Goal: Transaction & Acquisition: Purchase product/service

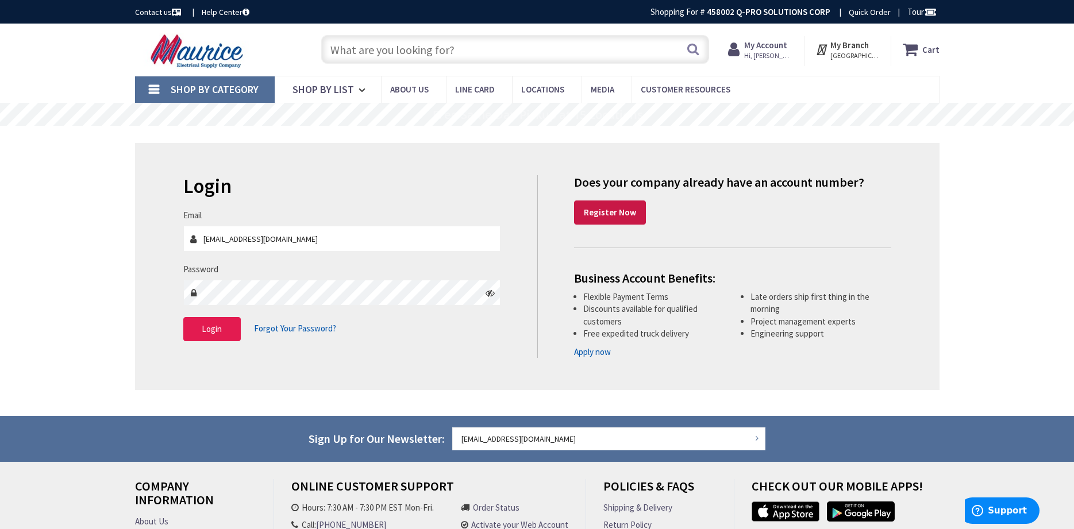
type input "[EMAIL_ADDRESS][DOMAIN_NAME]"
click at [221, 325] on span "Login" at bounding box center [212, 328] width 20 height 11
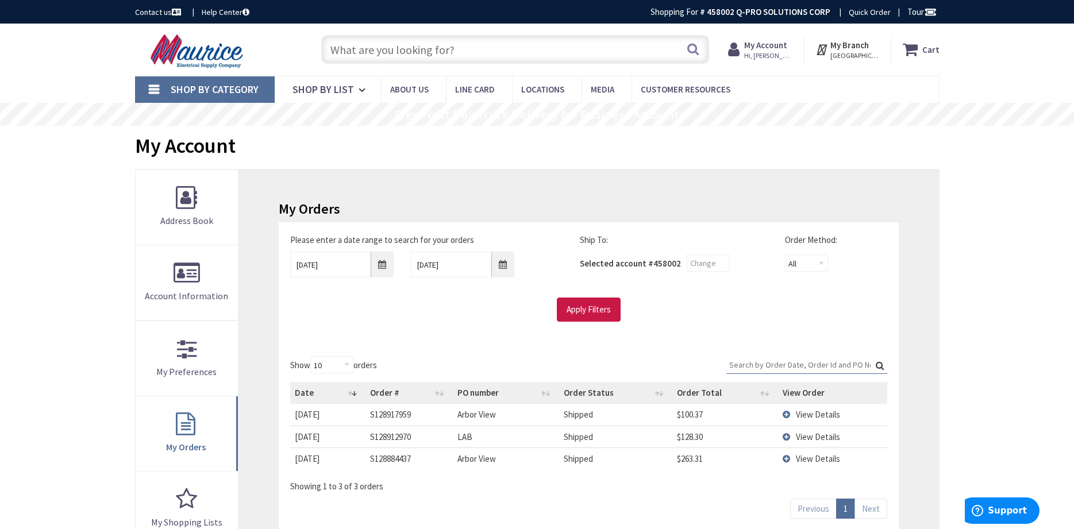
click at [773, 53] on span "Hi, [PERSON_NAME]" at bounding box center [768, 55] width 49 height 9
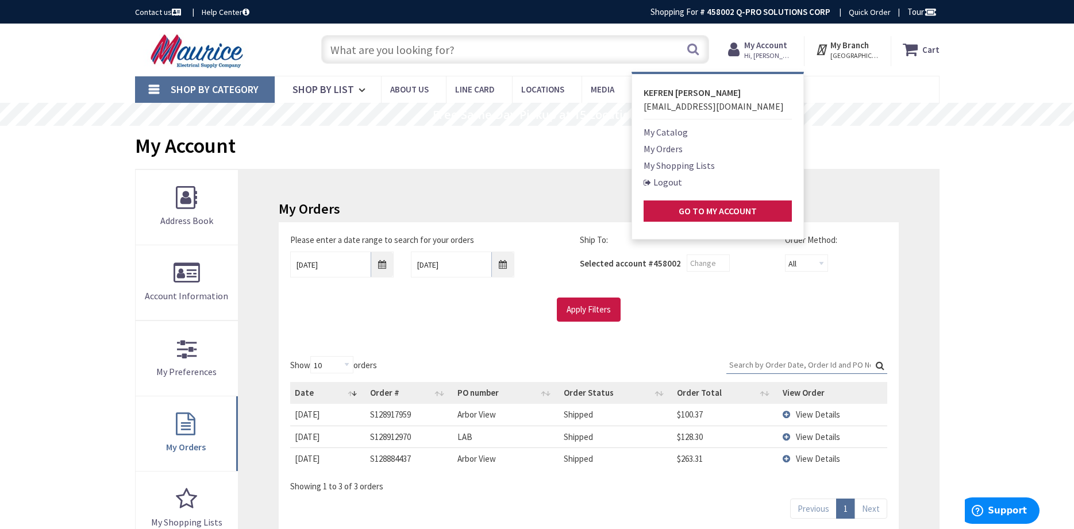
click at [671, 148] on link "My Orders" at bounding box center [662, 149] width 39 height 14
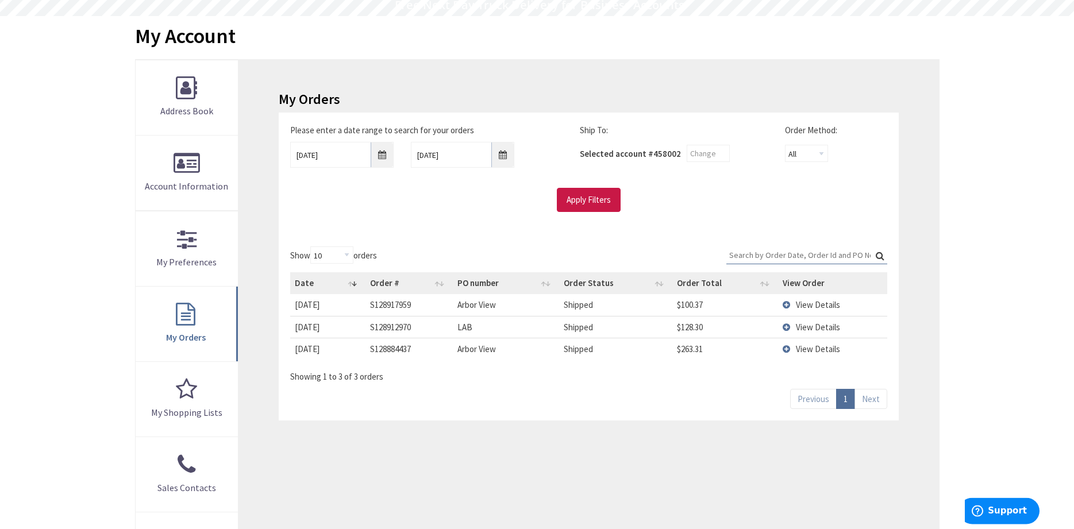
scroll to position [117, 0]
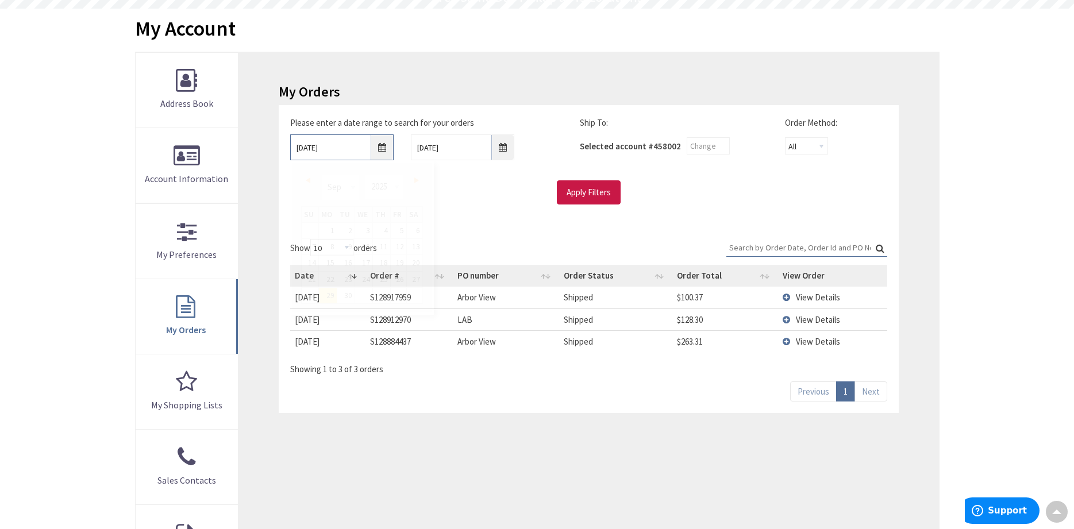
click at [381, 148] on input "9/29/2025" at bounding box center [341, 147] width 103 height 26
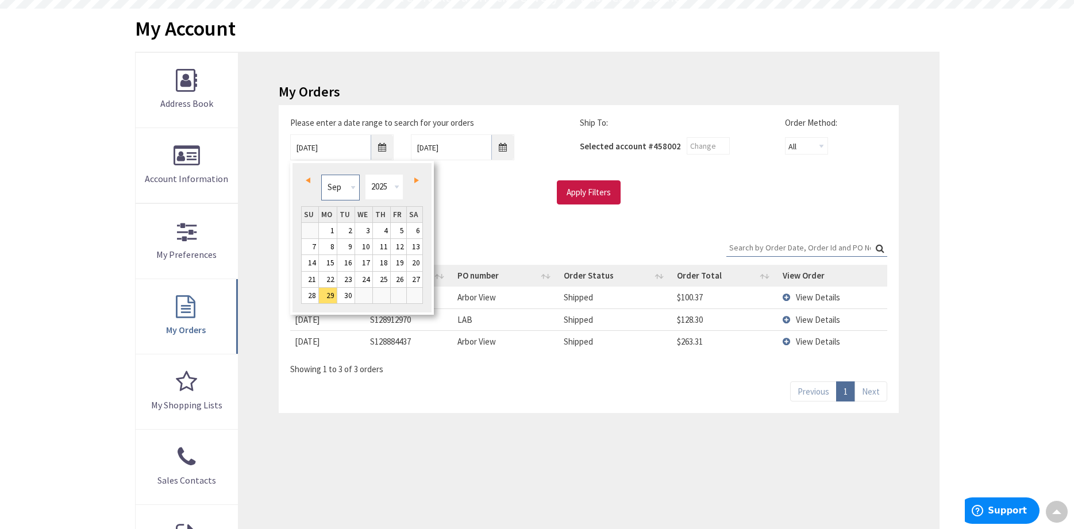
click at [321, 175] on select "Jan Feb Mar Apr May Jun Jul Aug Sep Oct Nov Dec" at bounding box center [340, 188] width 38 height 26
click at [400, 231] on link "1" at bounding box center [399, 231] width 16 height 16
type input "08/01/2025"
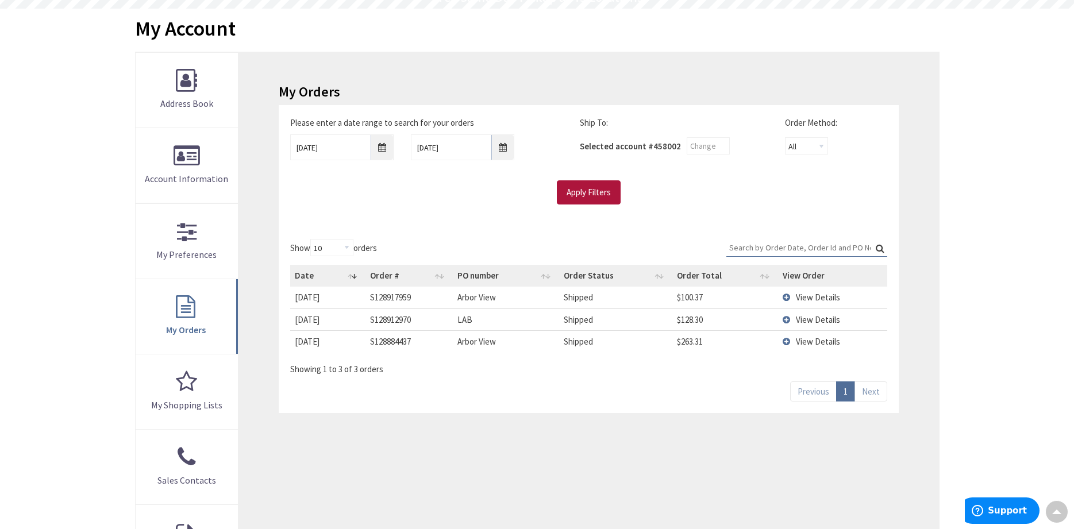
click at [588, 194] on input "Apply Filters" at bounding box center [589, 192] width 64 height 24
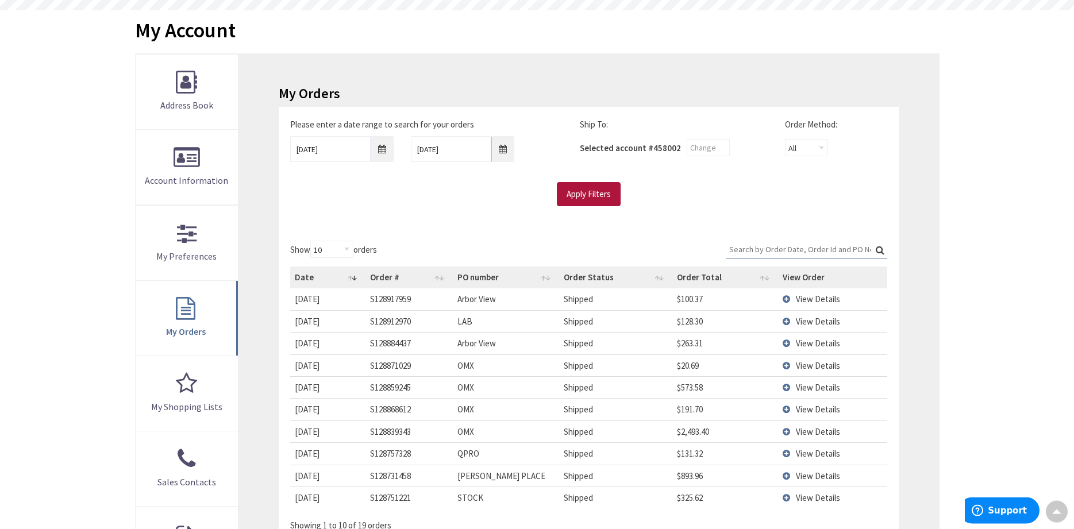
scroll to position [59, 0]
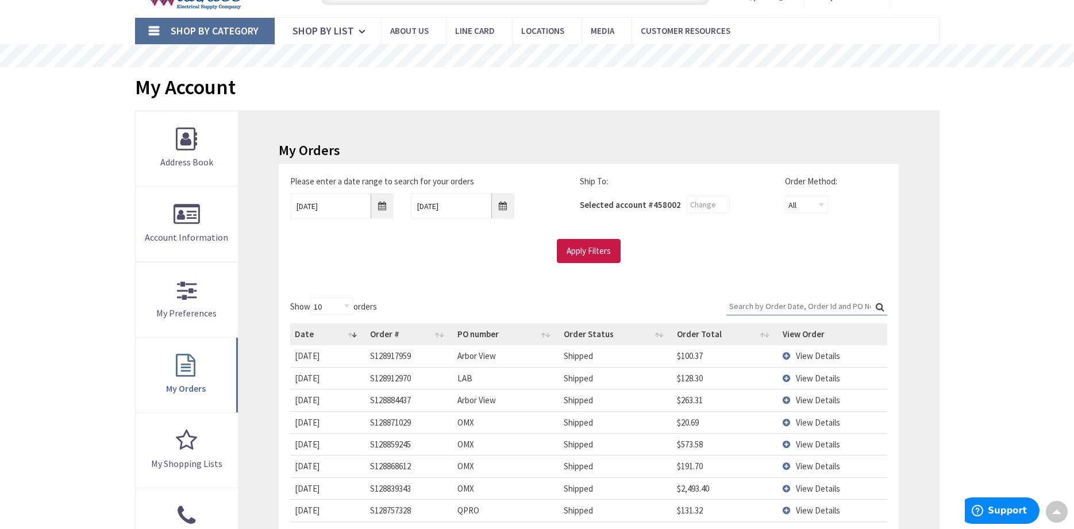
click at [210, 28] on span "Shop By Category" at bounding box center [215, 30] width 88 height 13
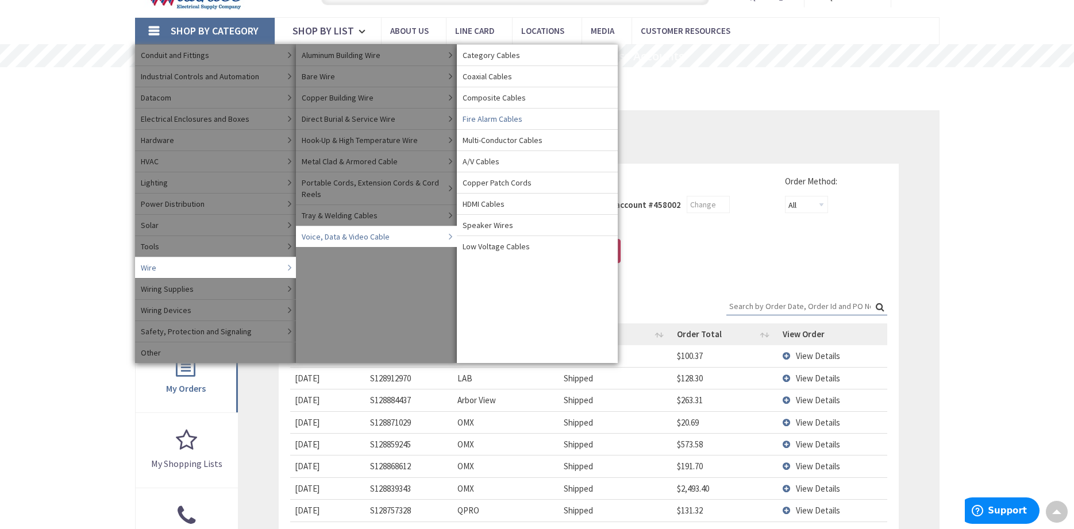
click at [496, 118] on span "Fire Alarm Cables" at bounding box center [492, 118] width 60 height 11
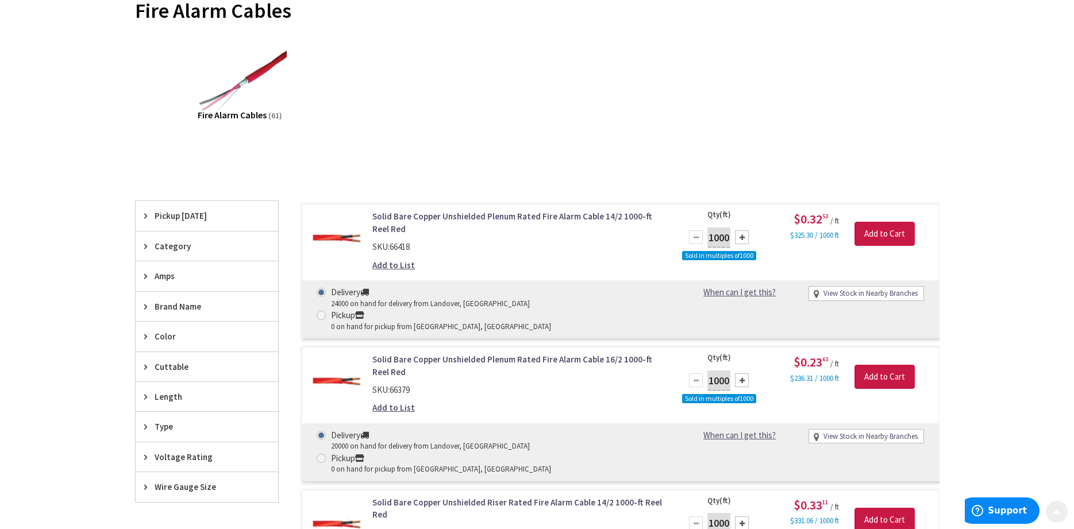
scroll to position [176, 0]
click at [172, 249] on span "Category" at bounding box center [202, 246] width 94 height 12
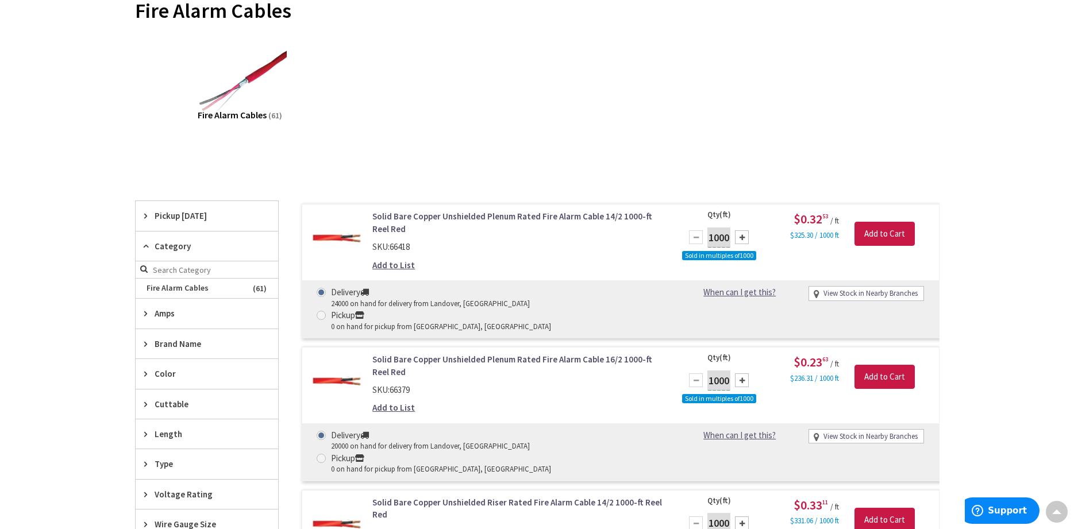
scroll to position [0, 0]
click at [172, 249] on span "Category" at bounding box center [202, 246] width 94 height 12
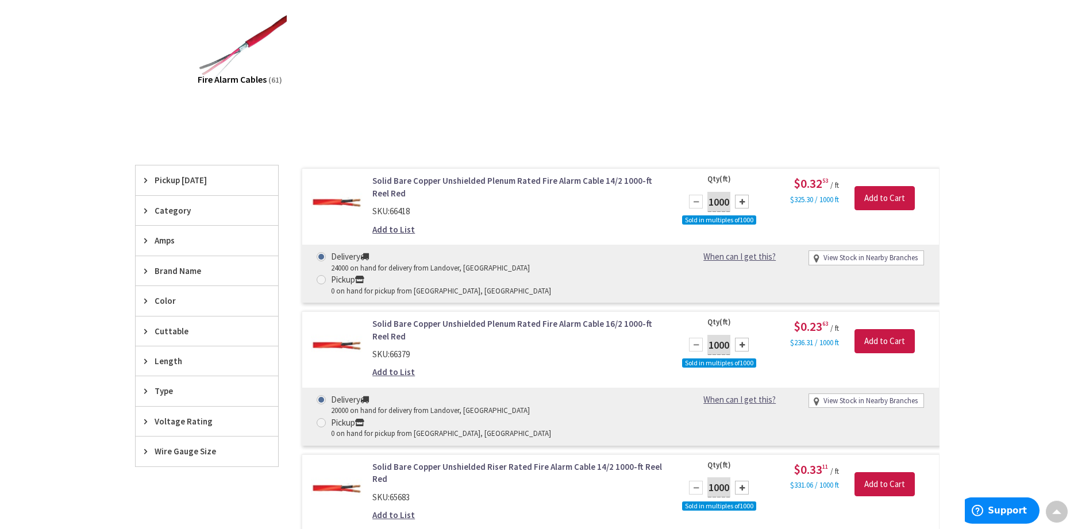
scroll to position [234, 0]
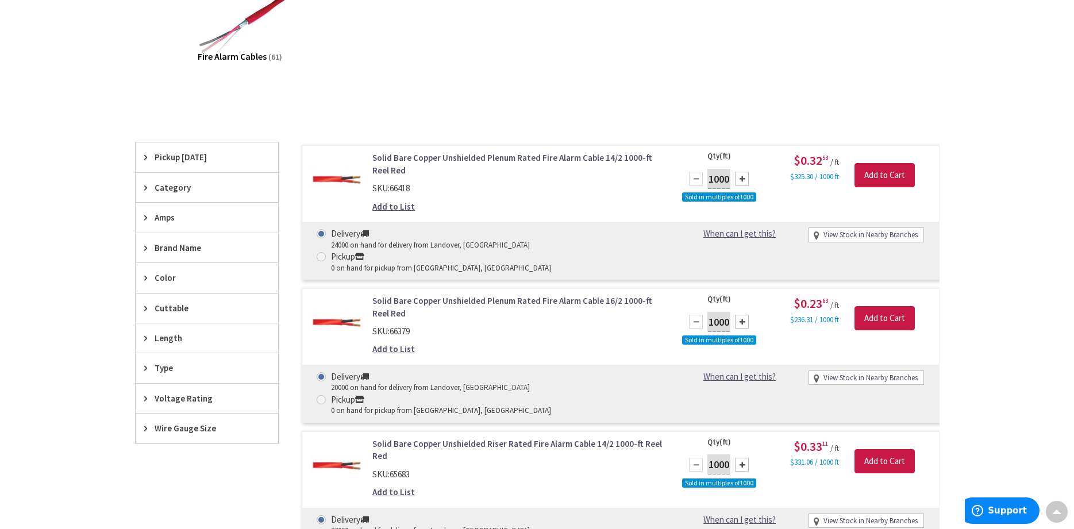
click at [171, 307] on span "Cuttable" at bounding box center [202, 308] width 94 height 12
click at [171, 306] on span "Cuttable" at bounding box center [202, 308] width 94 height 12
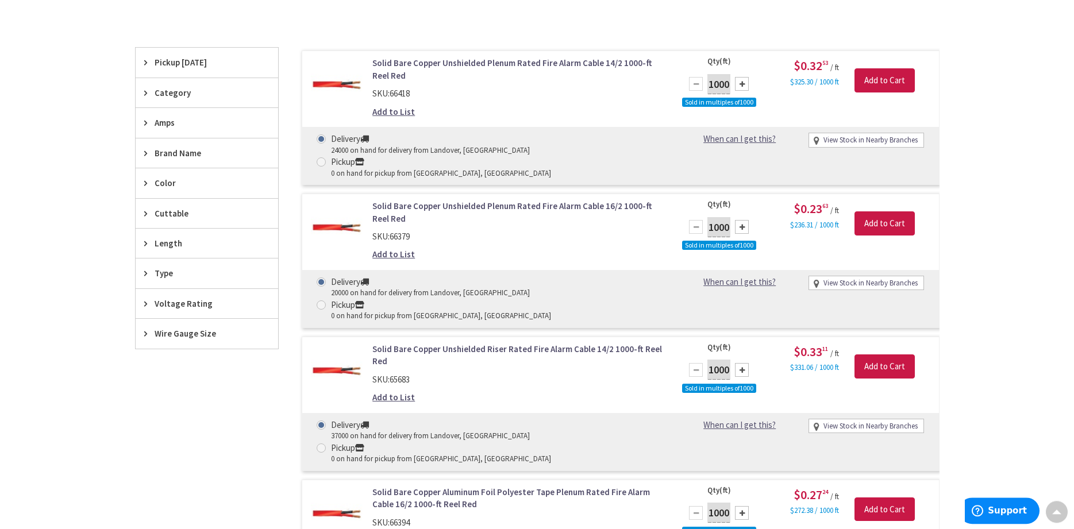
scroll to position [352, 0]
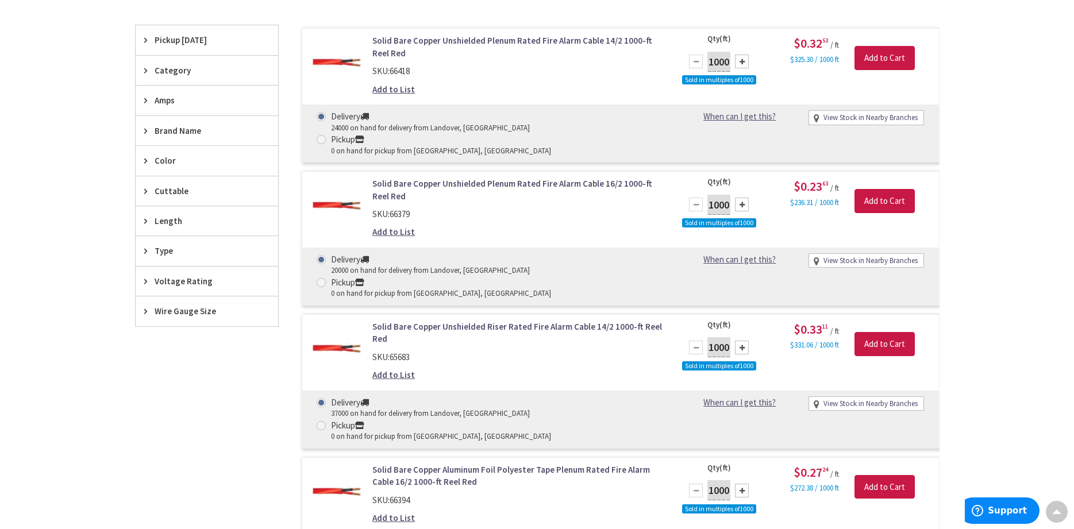
click at [166, 256] on span "Type" at bounding box center [202, 251] width 94 height 12
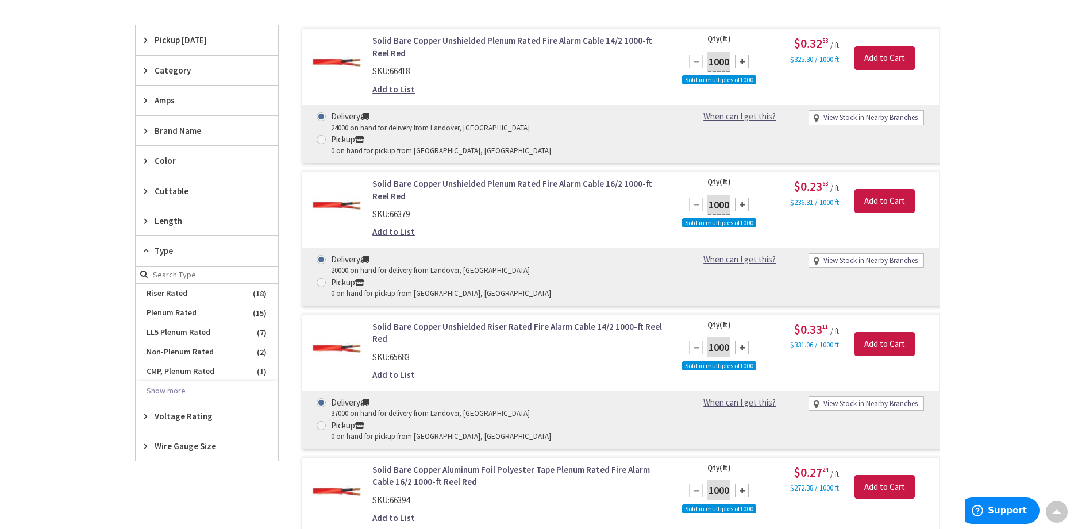
click at [166, 256] on span "Type" at bounding box center [202, 251] width 94 height 12
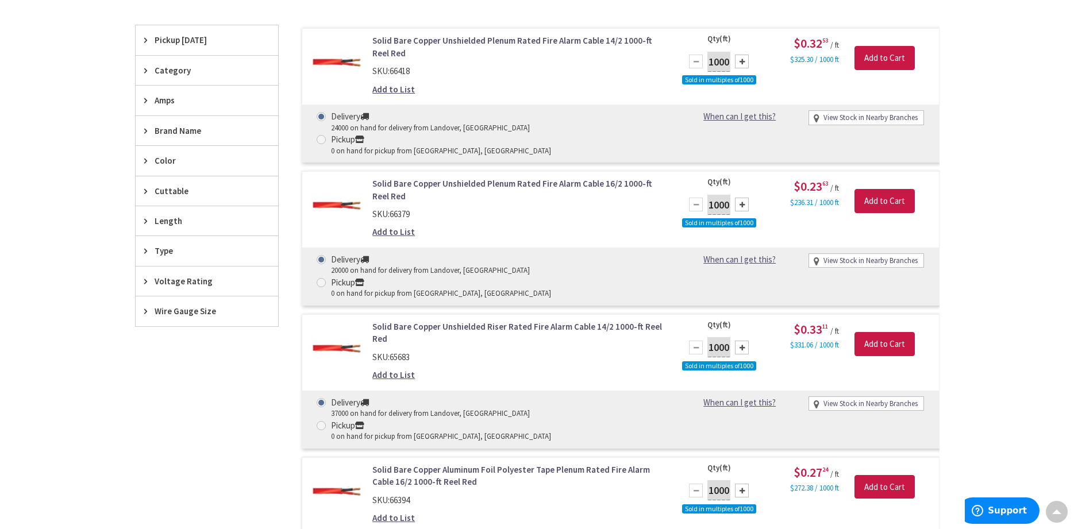
click at [178, 313] on span "Wire Gauge Size" at bounding box center [202, 311] width 94 height 12
click at [987, 271] on div "Skip to Content Toggle Nav Search Cart My Cart Close" at bounding box center [537, 351] width 1074 height 1358
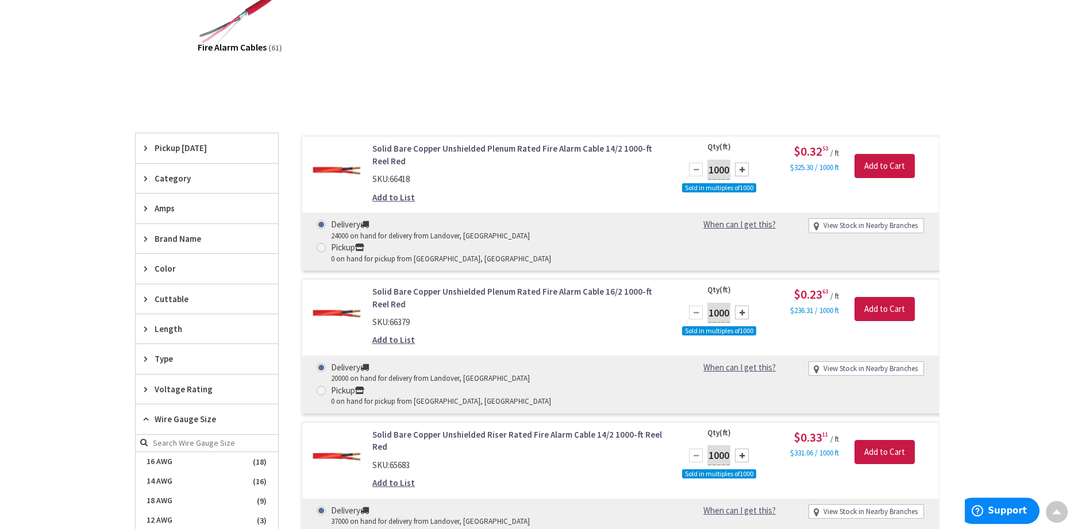
scroll to position [176, 0]
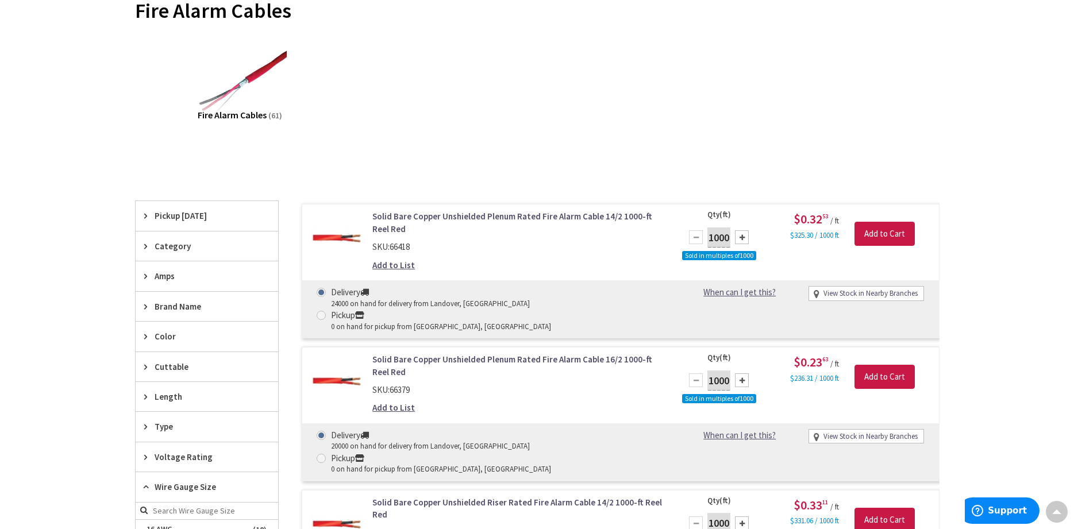
click at [176, 222] on span "Pickup [DATE]" at bounding box center [202, 216] width 94 height 12
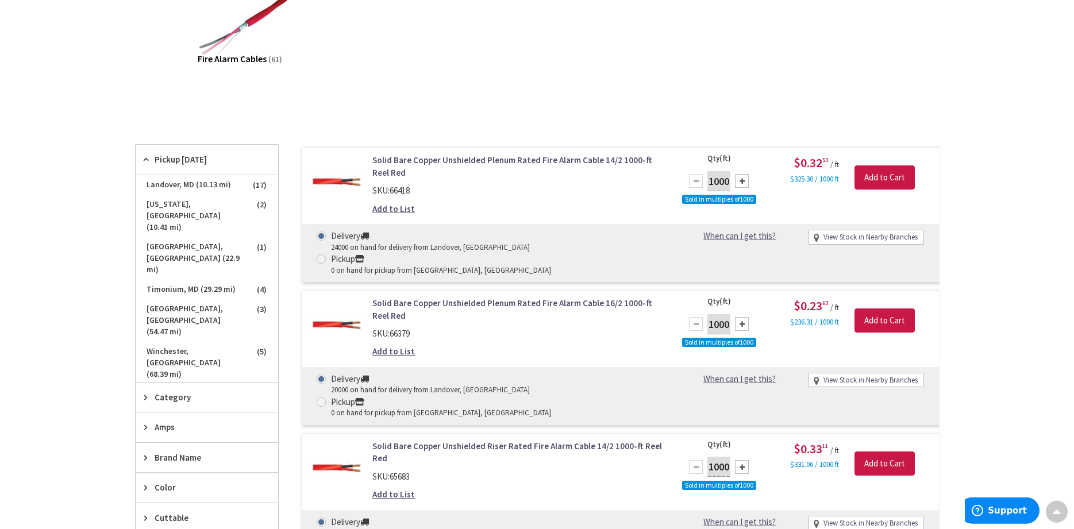
scroll to position [234, 0]
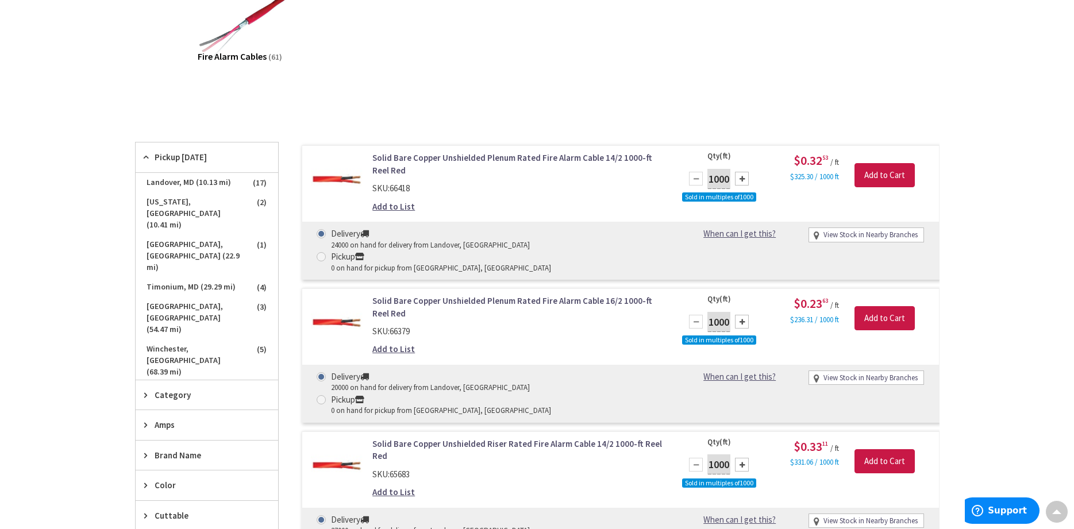
click at [1032, 287] on div "Skip to Content Toggle Nav Search Cart My Cart Close" at bounding box center [537, 468] width 1074 height 1358
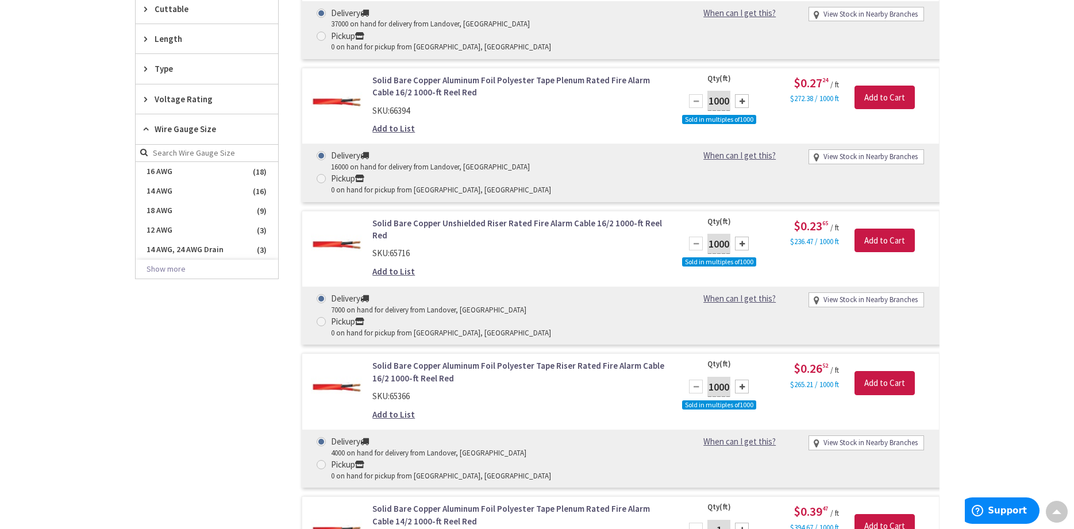
scroll to position [820, 0]
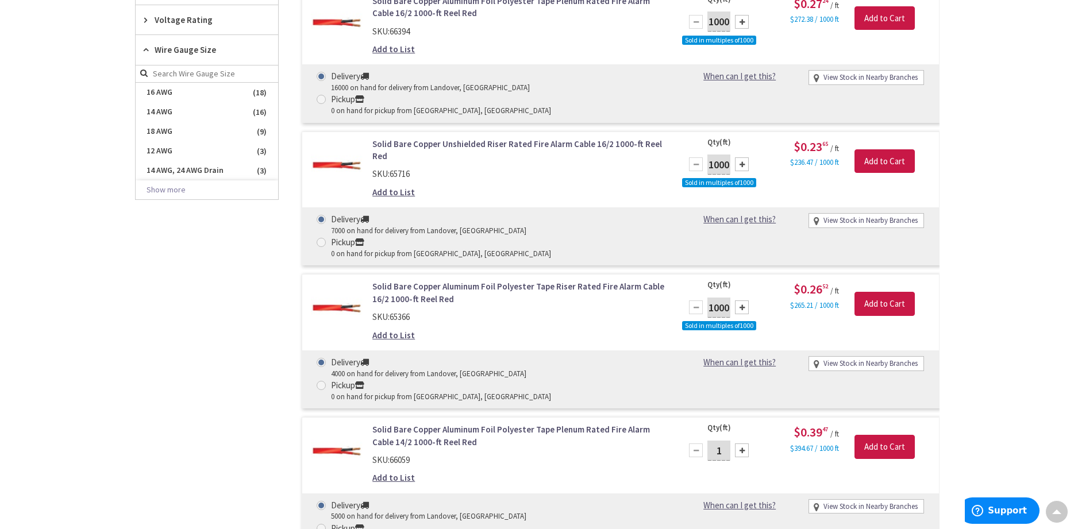
click at [450, 423] on link "Solid Bare Copper Aluminum Foil Polyester Tape Plenum Rated Fire Alarm Cable 14…" at bounding box center [518, 435] width 292 height 25
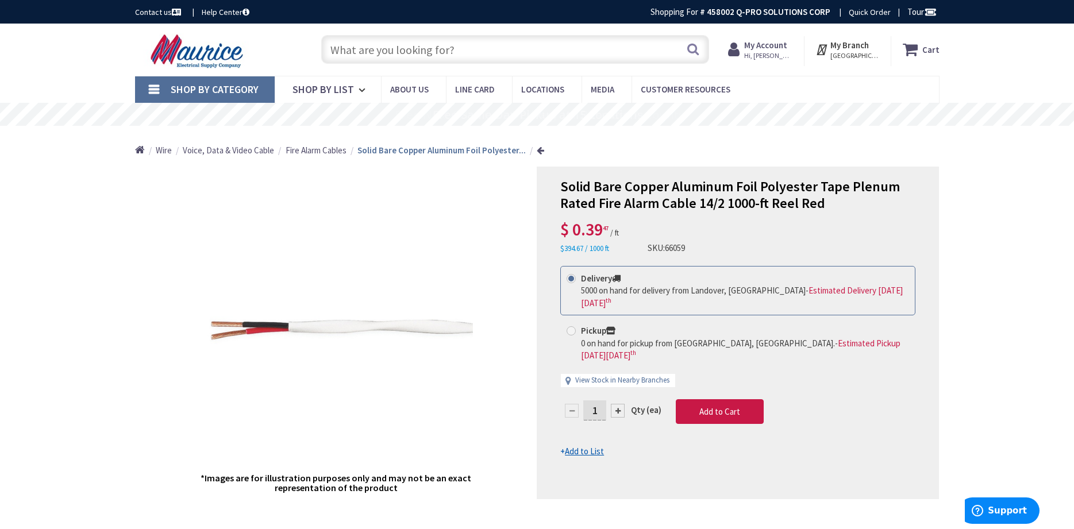
click at [573, 326] on span at bounding box center [570, 330] width 9 height 9
click at [573, 327] on input "Pickup 0 on hand for pickup from Beltsville, MD. - Estimated Pickup on Tuesday,…" at bounding box center [572, 330] width 7 height 7
radio input "true"
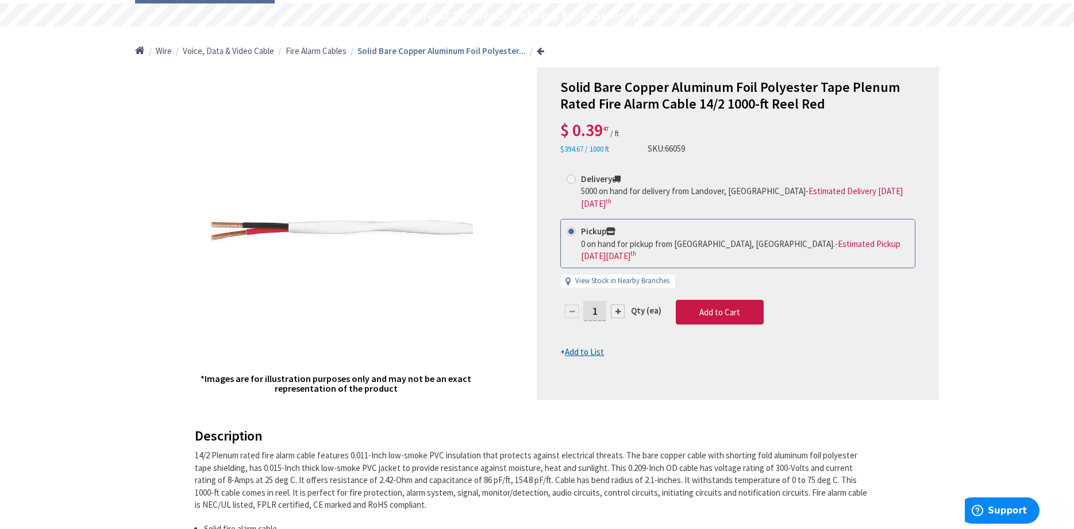
scroll to position [176, 0]
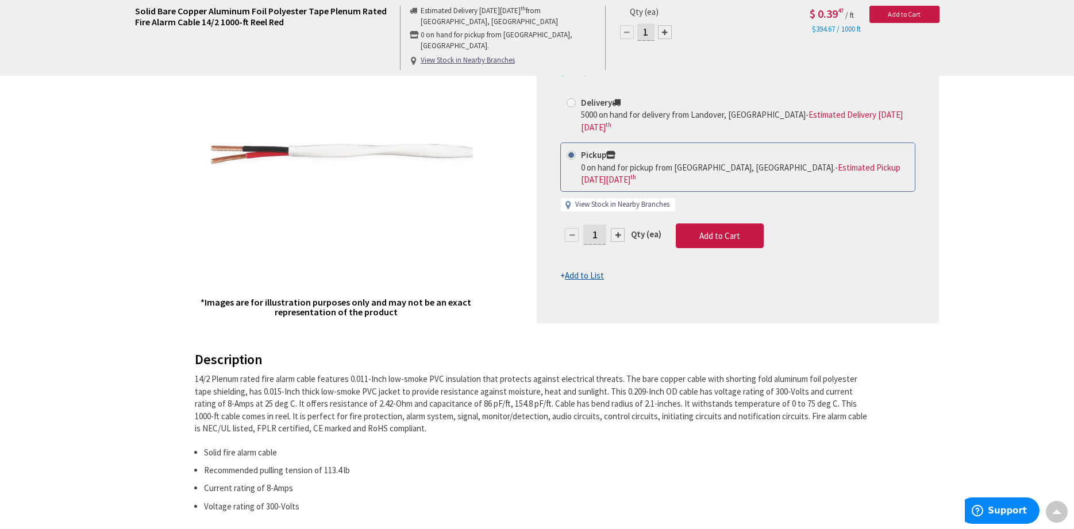
click at [615, 199] on link "View Stock in Nearby Branches" at bounding box center [622, 204] width 94 height 11
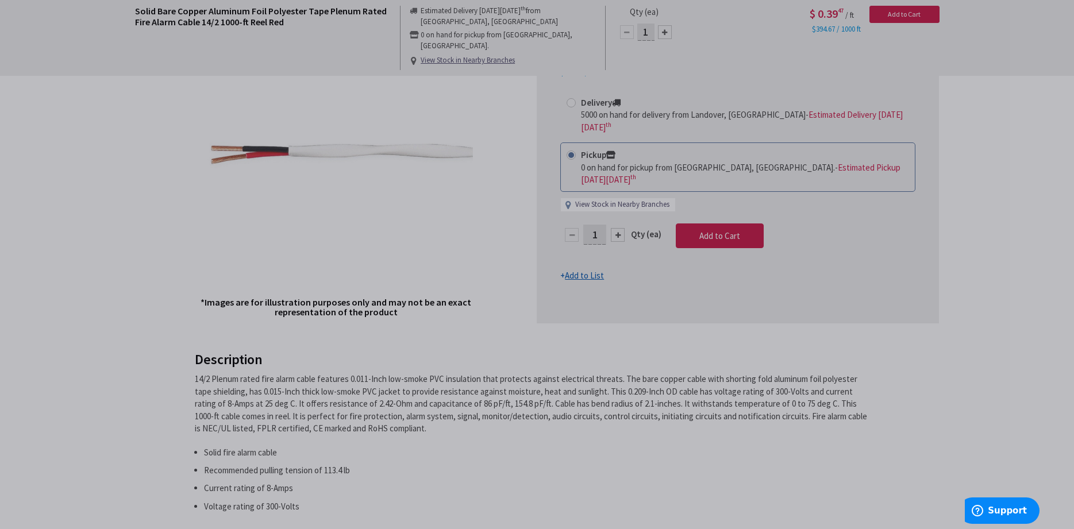
select select "data-availability"
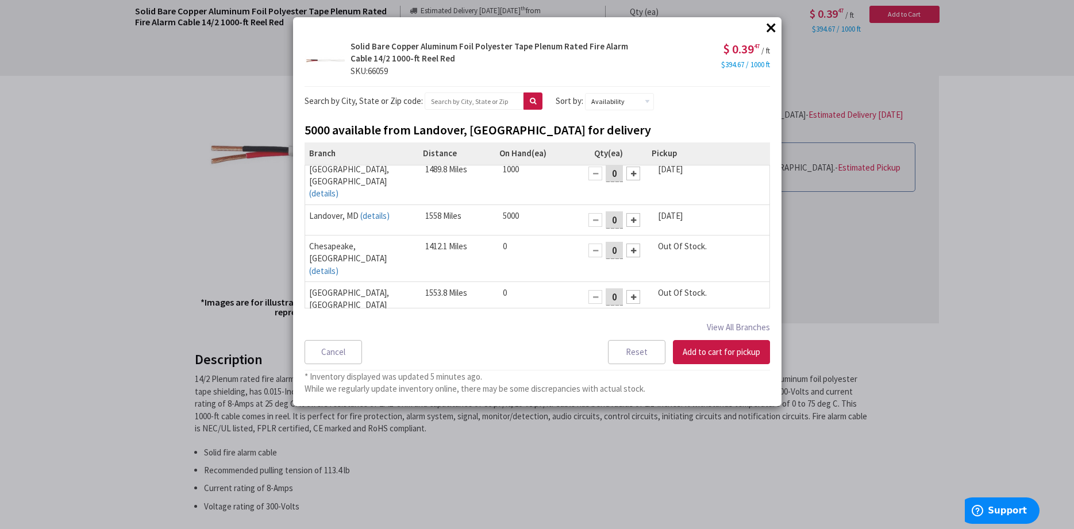
scroll to position [9, 0]
click at [770, 26] on button "×" at bounding box center [770, 27] width 17 height 17
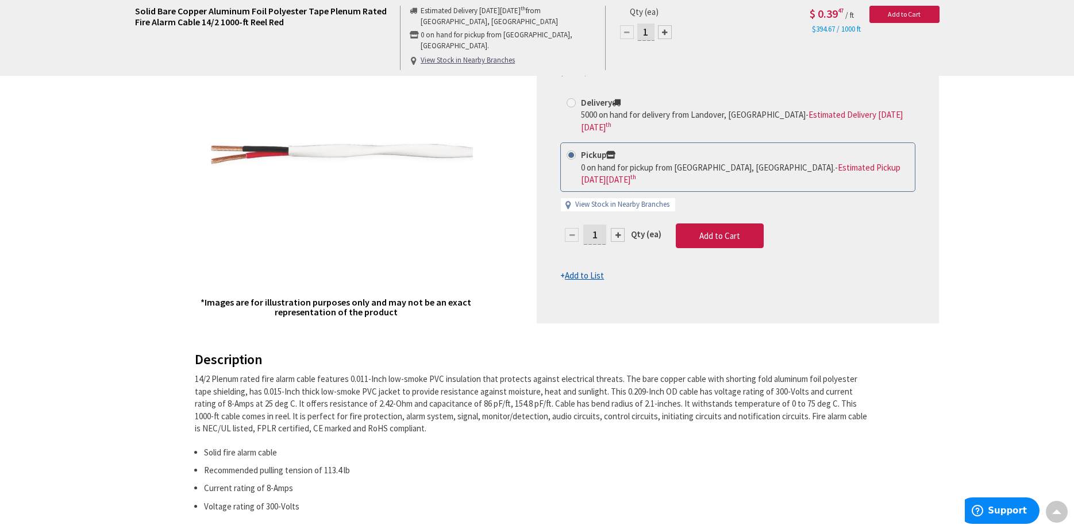
click at [600, 225] on input "1" at bounding box center [594, 235] width 23 height 20
type input "20"
click at [720, 209] on form "This product is Discontinued Delivery 5000 on hand for delivery from Landover, …" at bounding box center [737, 186] width 355 height 192
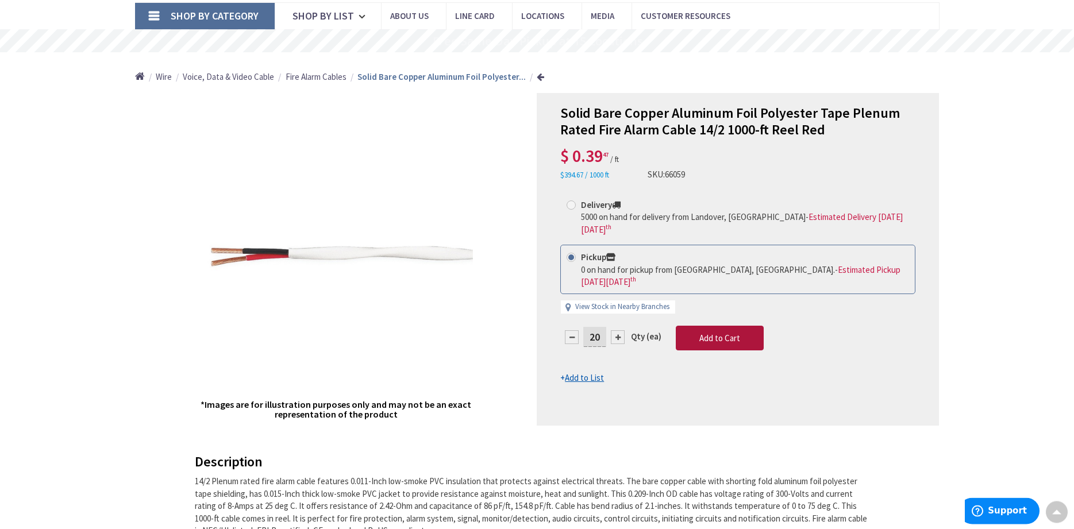
scroll to position [0, 0]
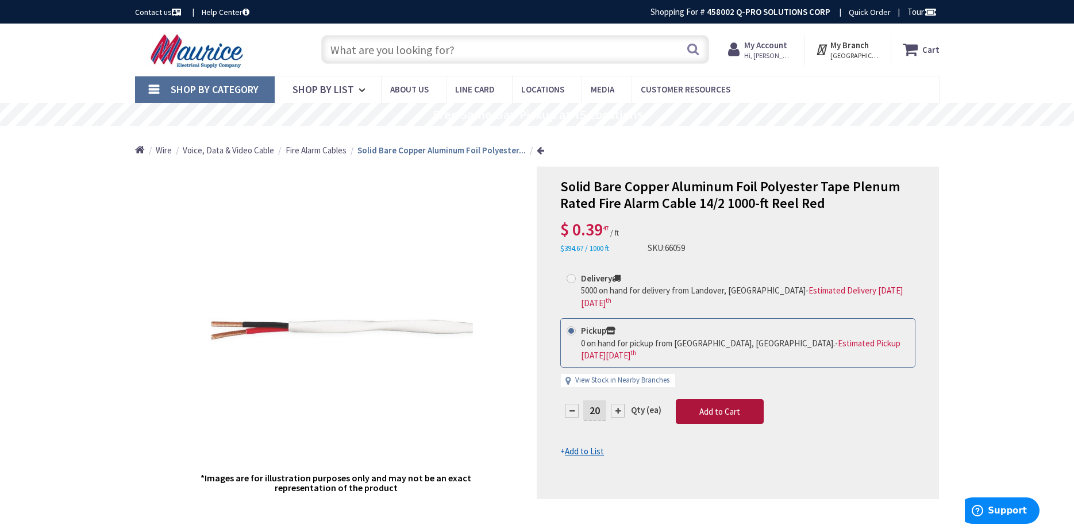
click at [703, 406] on span "Add to Cart" at bounding box center [719, 411] width 41 height 11
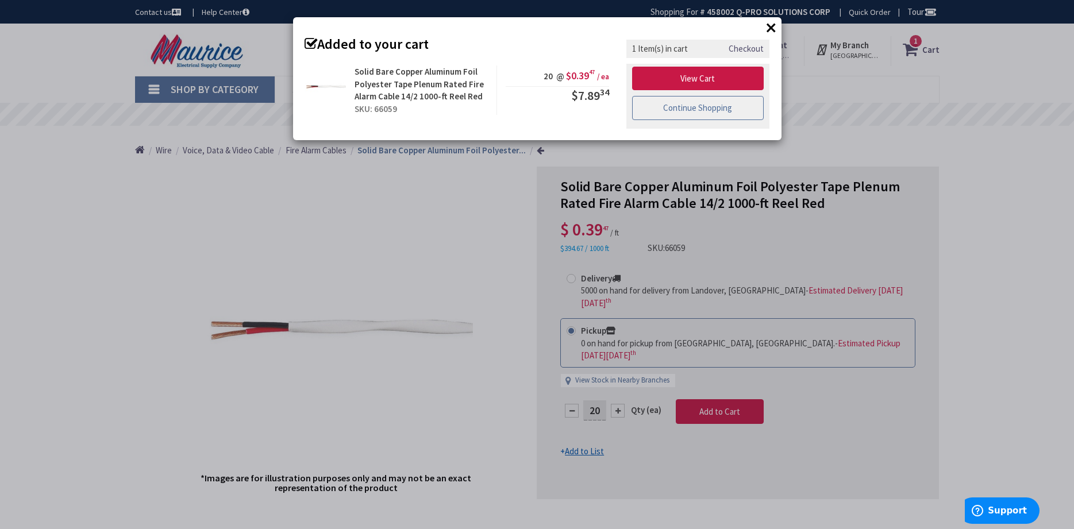
click at [704, 109] on link "Continue Shopping" at bounding box center [698, 108] width 132 height 24
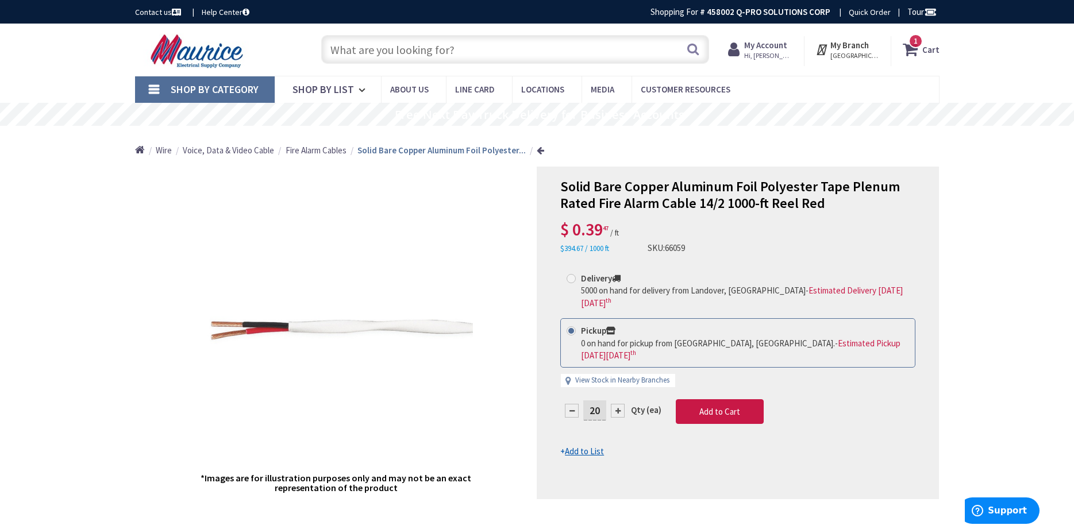
click at [540, 153] on link at bounding box center [540, 150] width 7 height 9
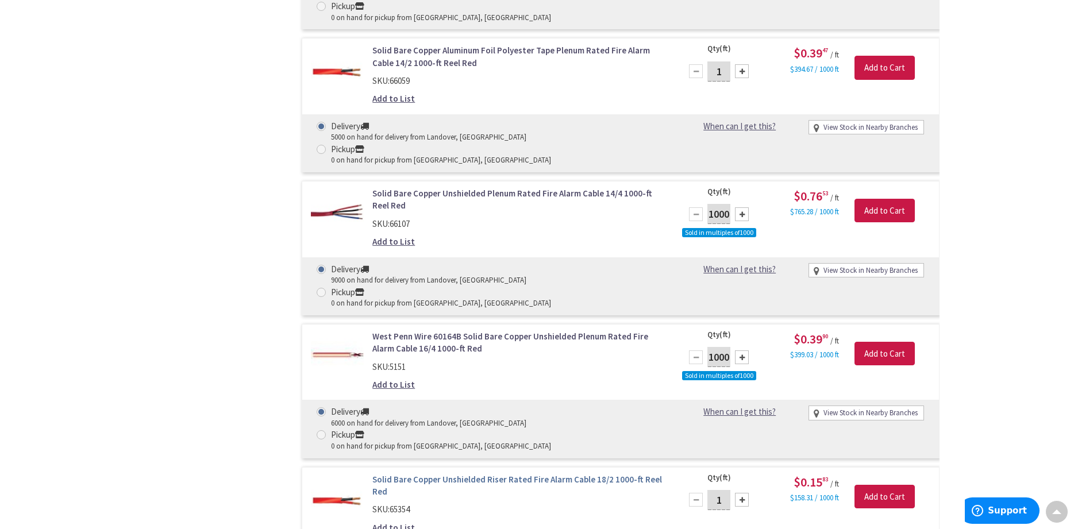
scroll to position [1258, 0]
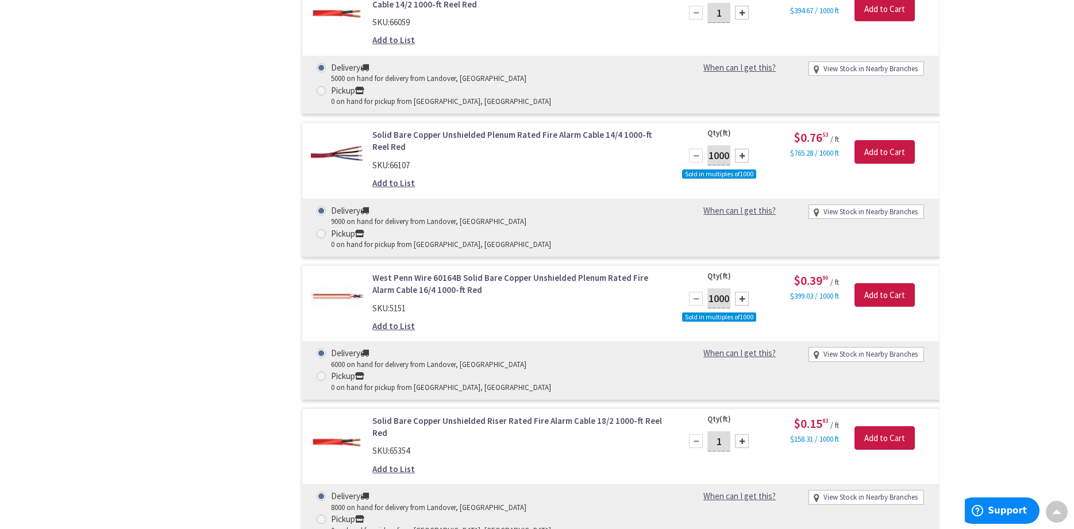
click at [529, 415] on link "Solid Bare Copper Unshielded Riser Rated Fire Alarm Cable 18/2 1000-ft Reel Red" at bounding box center [518, 427] width 292 height 25
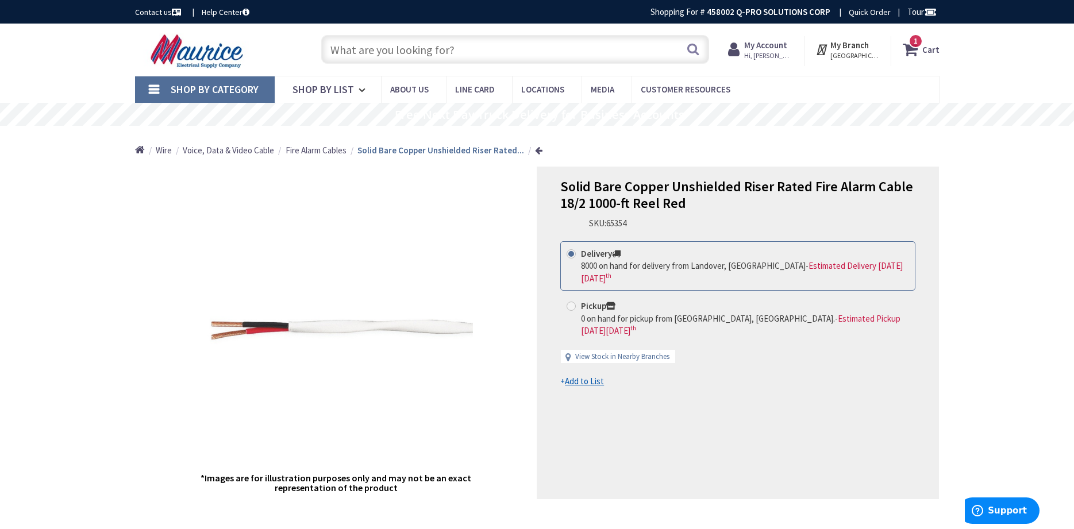
click at [569, 291] on div "Delivery 8000 on hand for delivery from Landover, MD - Estimated Delivery on Tu…" at bounding box center [737, 265] width 355 height 49
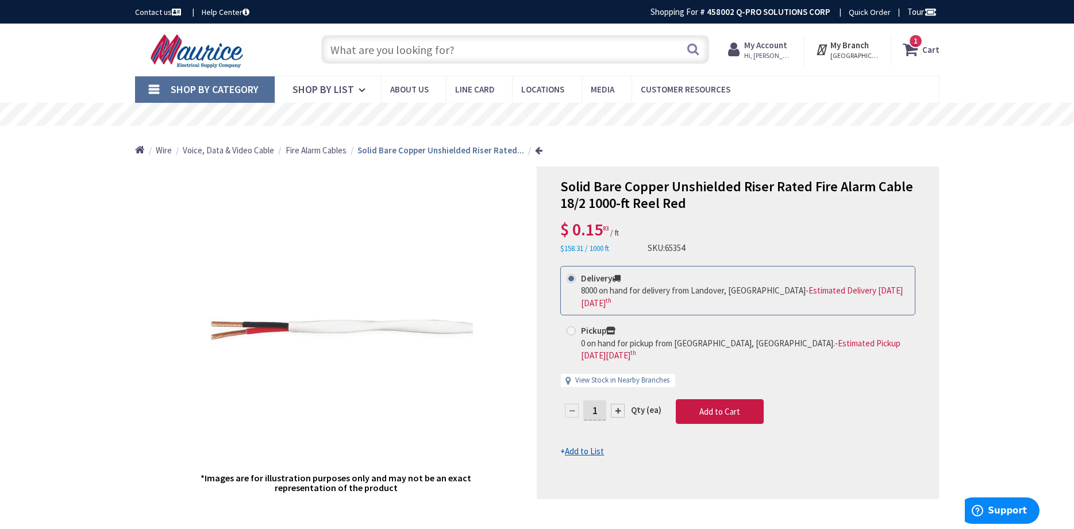
click at [573, 326] on span at bounding box center [570, 330] width 9 height 9
click at [573, 327] on input "Pickup 0 on hand for pickup from Beltsville, MD. - Estimated Pickup on Tuesday,…" at bounding box center [572, 330] width 7 height 7
radio input "true"
click at [599, 400] on input "1" at bounding box center [594, 410] width 23 height 20
type input "20"
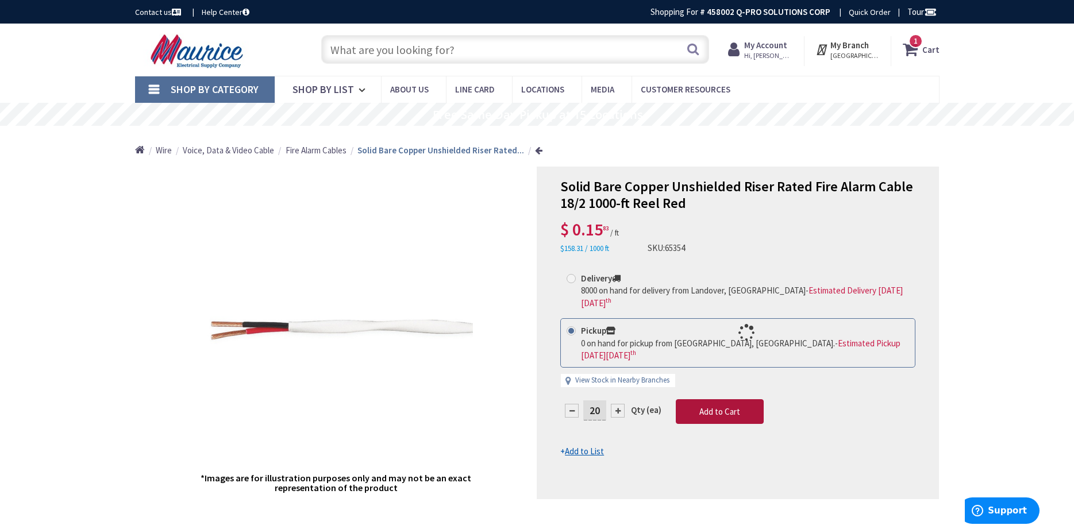
click at [717, 379] on form "This product is Discontinued Delivery 8000 on hand for delivery from Landover, …" at bounding box center [737, 362] width 355 height 192
click at [717, 399] on button "Add to Cart" at bounding box center [720, 411] width 88 height 25
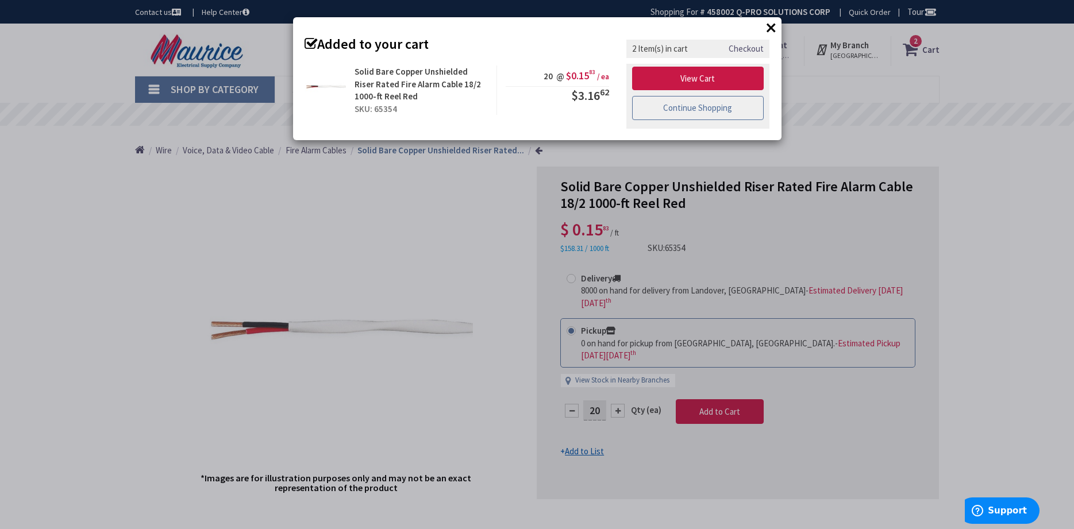
click at [658, 102] on link "Continue Shopping" at bounding box center [698, 108] width 132 height 24
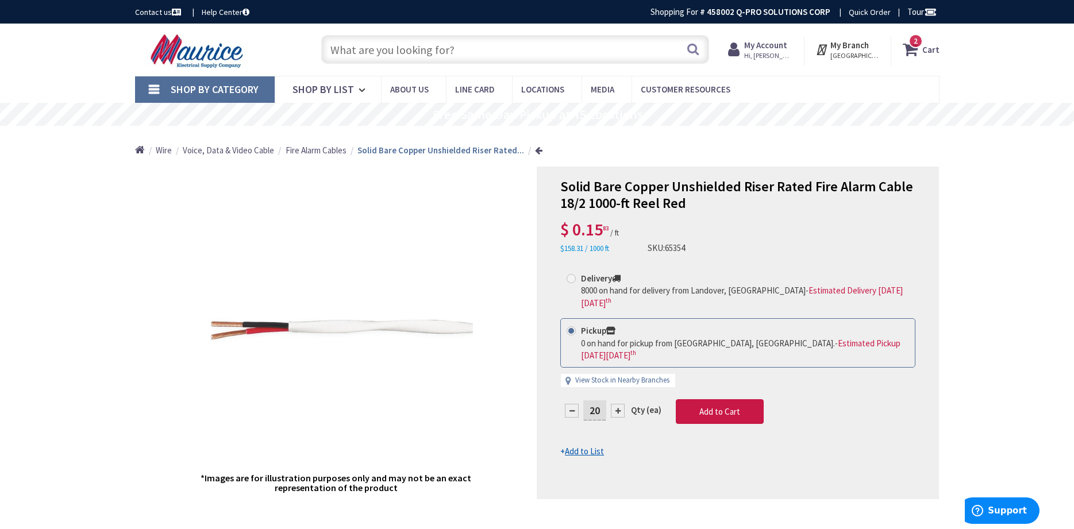
click at [536, 152] on link at bounding box center [538, 150] width 7 height 9
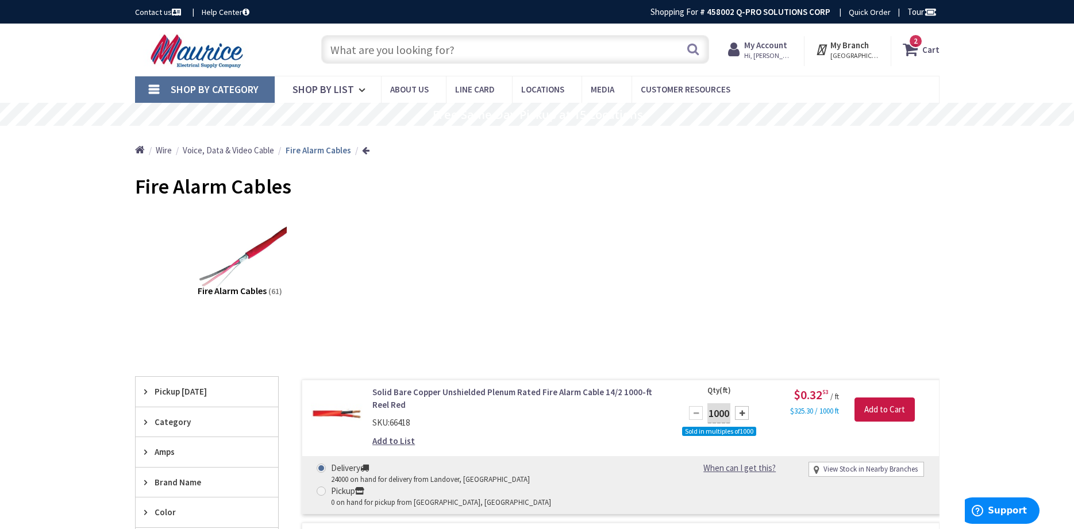
click at [909, 45] on icon at bounding box center [912, 49] width 20 height 21
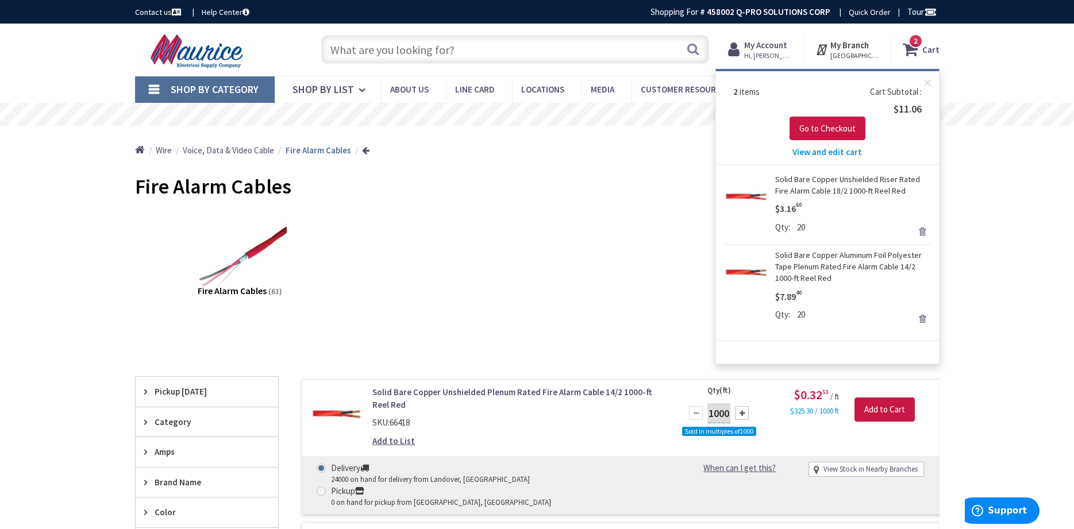
click at [829, 151] on span "View and edit cart" at bounding box center [827, 151] width 70 height 11
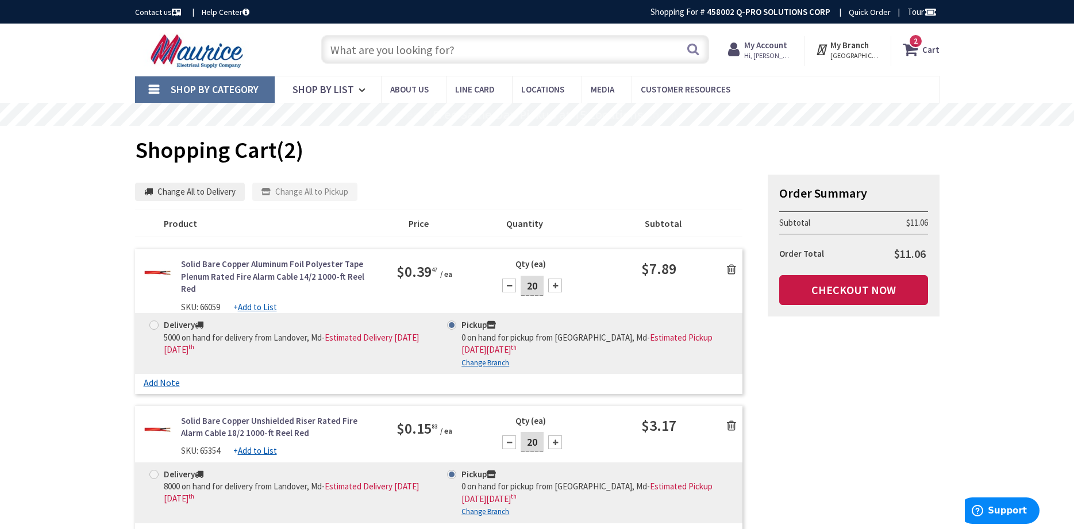
click at [730, 270] on icon at bounding box center [731, 269] width 9 height 11
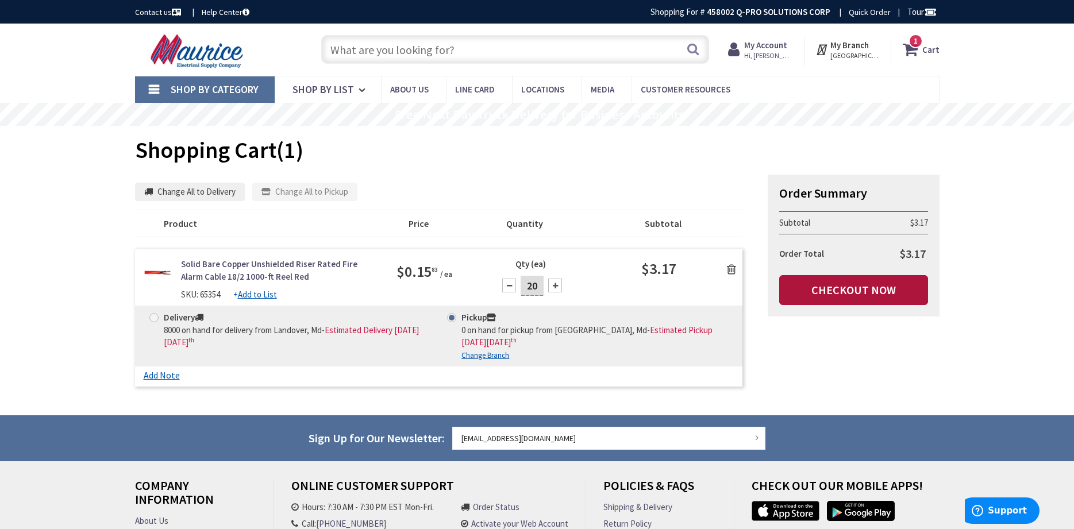
click at [867, 292] on link "Checkout Now" at bounding box center [853, 290] width 149 height 30
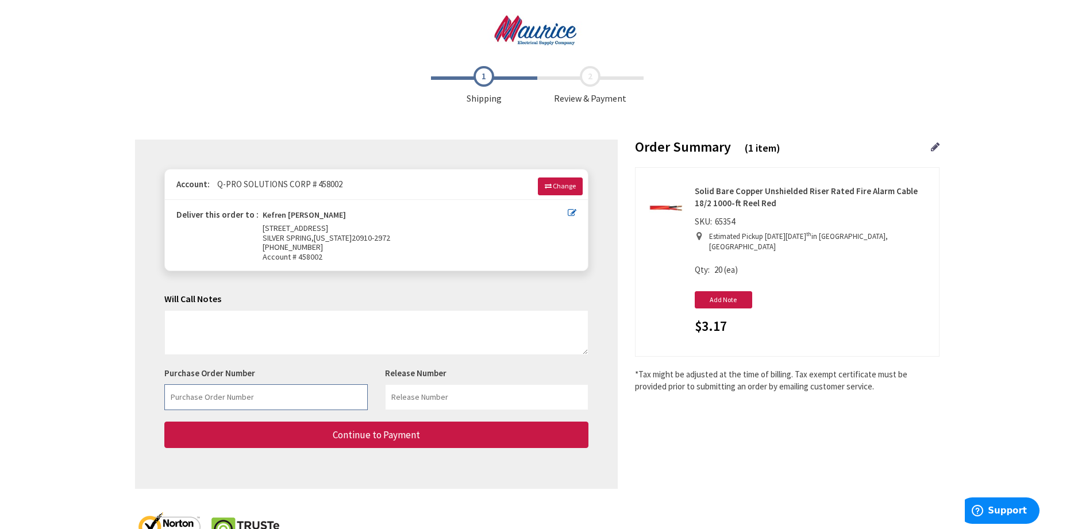
click at [304, 394] on input "text" at bounding box center [265, 397] width 203 height 26
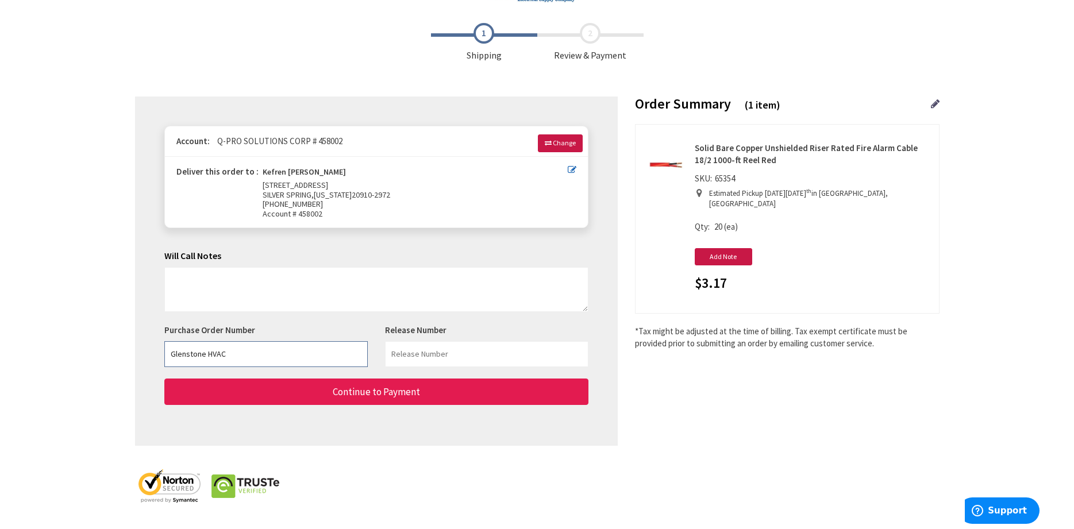
type input "Glenstone HVAC"
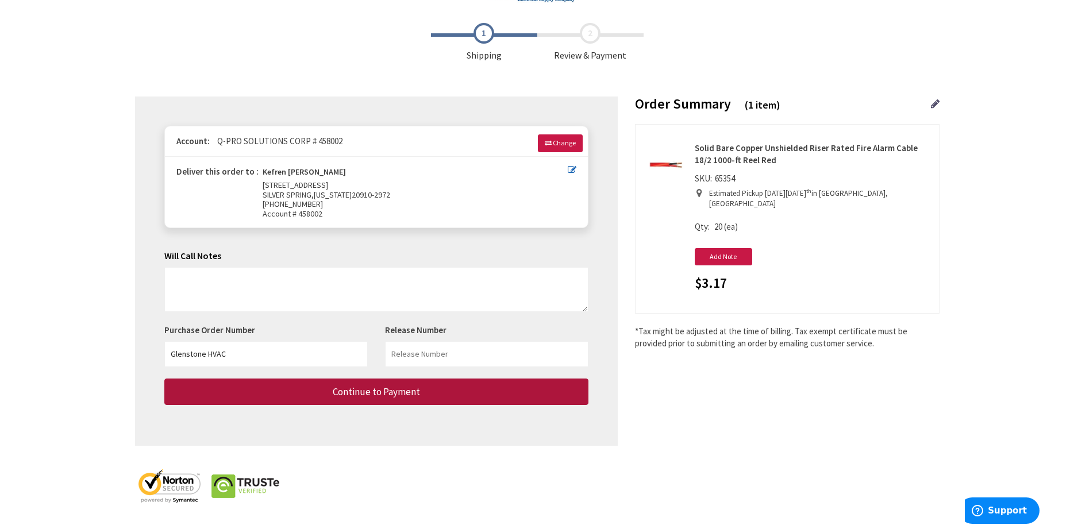
click at [346, 396] on span "Continue to Payment" at bounding box center [376, 391] width 87 height 13
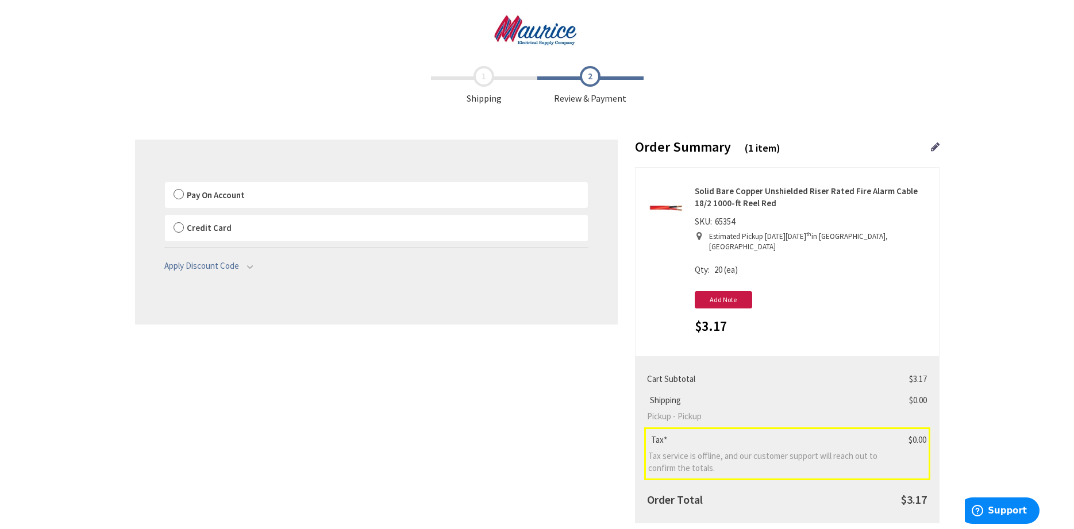
click at [178, 196] on label "Pay On Account" at bounding box center [376, 195] width 423 height 26
click at [165, 184] on input "Pay On Account" at bounding box center [165, 184] width 0 height 0
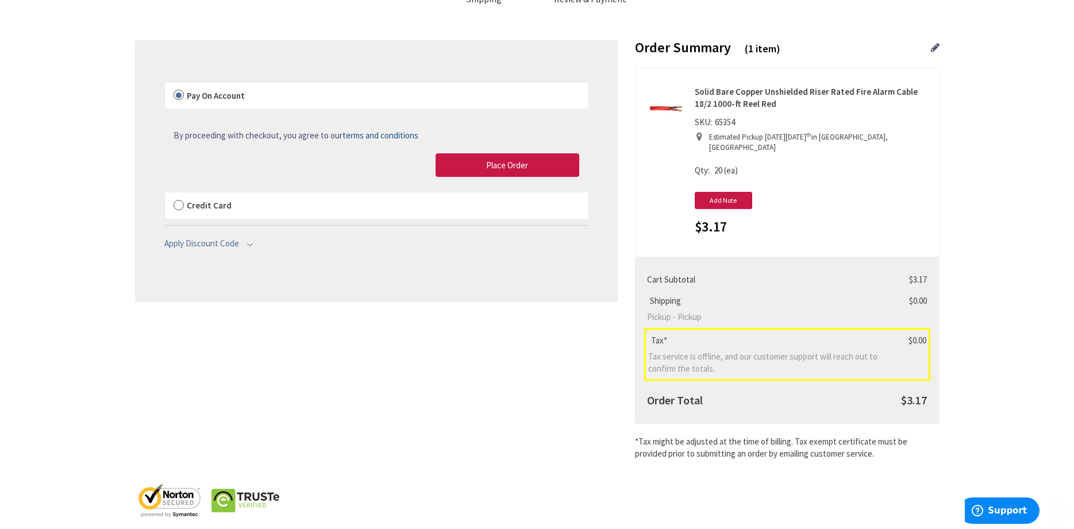
scroll to position [105, 0]
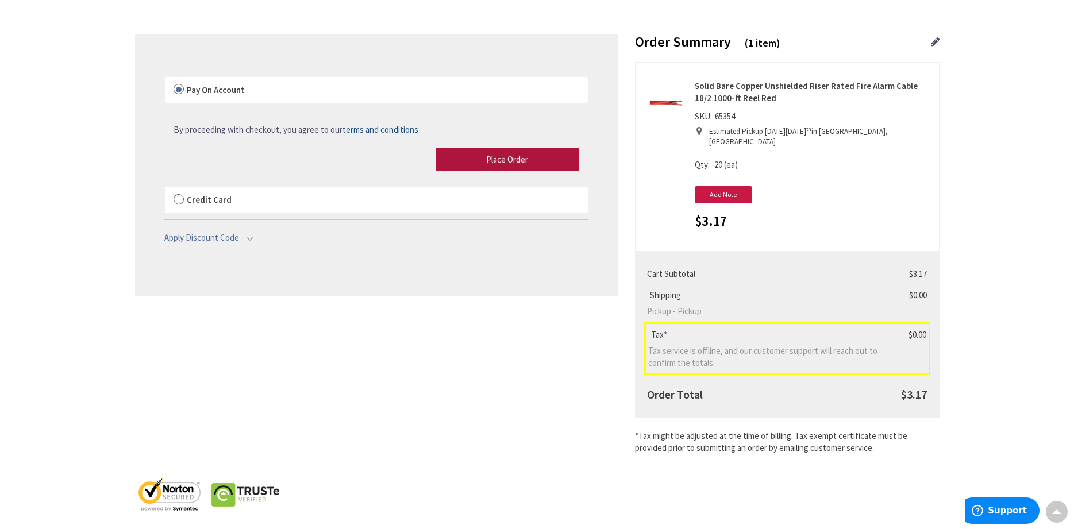
click at [549, 160] on button "Place Order" at bounding box center [507, 160] width 144 height 24
